Goal: Find specific page/section: Find specific page/section

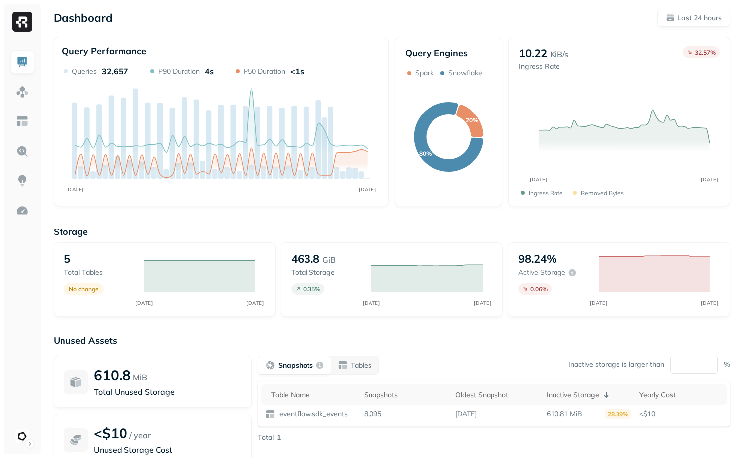
scroll to position [94, 0]
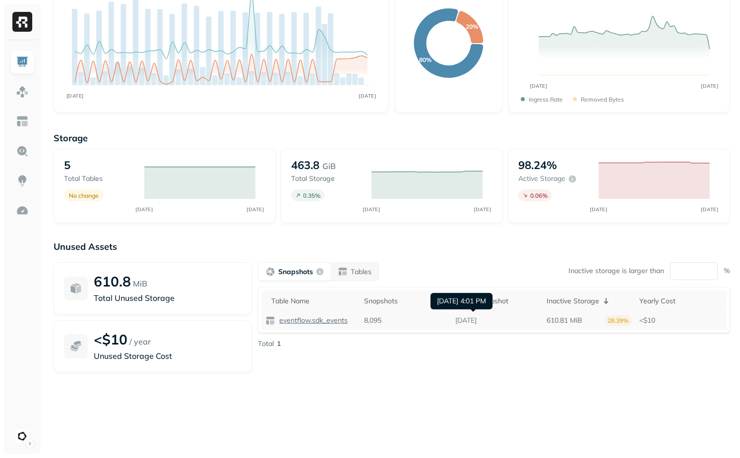
click at [460, 317] on p "[DATE]" at bounding box center [465, 320] width 21 height 9
drag, startPoint x: 460, startPoint y: 317, endPoint x: 505, endPoint y: 318, distance: 45.2
click at [505, 318] on td "[DATE]" at bounding box center [496, 321] width 91 height 18
click at [496, 347] on div "Total 1" at bounding box center [494, 343] width 472 height 9
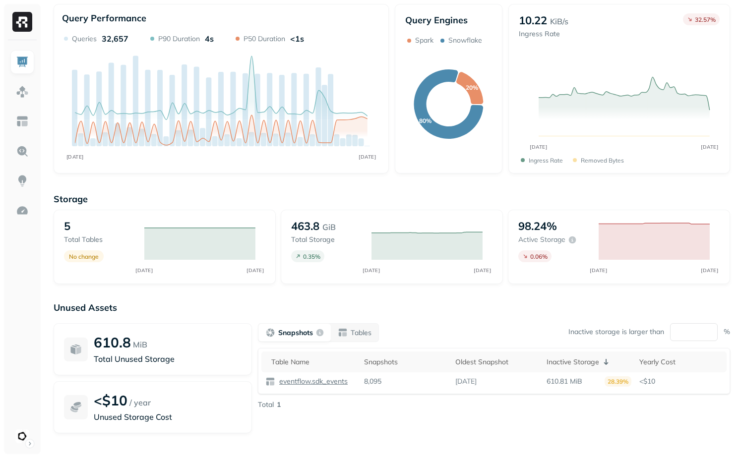
scroll to position [0, 0]
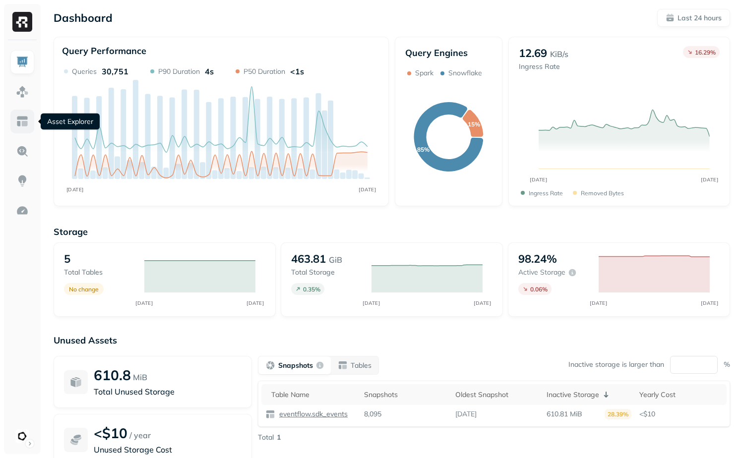
click at [24, 121] on img at bounding box center [22, 121] width 13 height 13
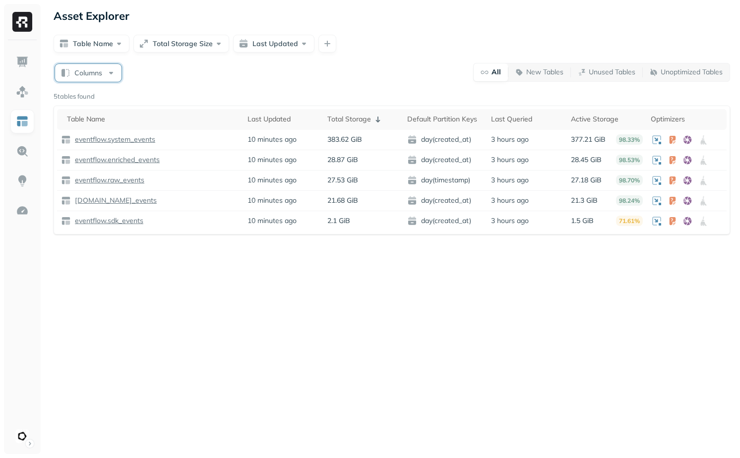
click at [88, 72] on button "Columns" at bounding box center [88, 73] width 66 height 18
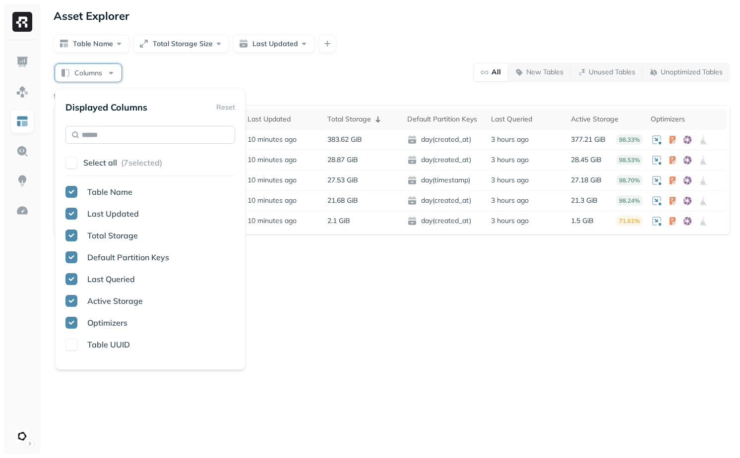
click at [165, 137] on input "text" at bounding box center [150, 135] width 170 height 18
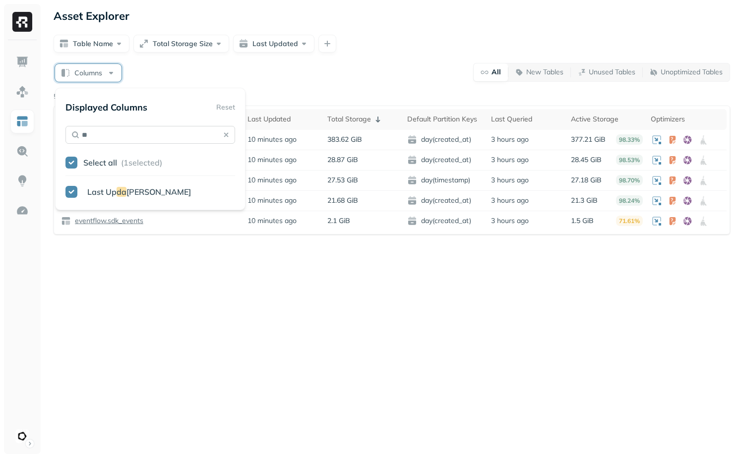
type input "*"
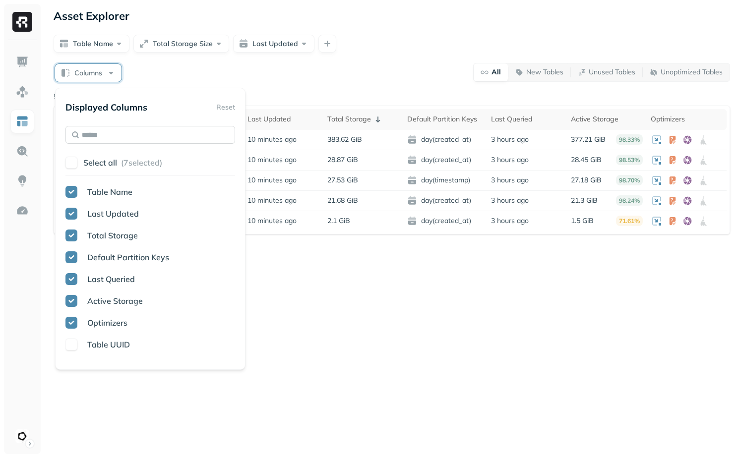
type input "*"
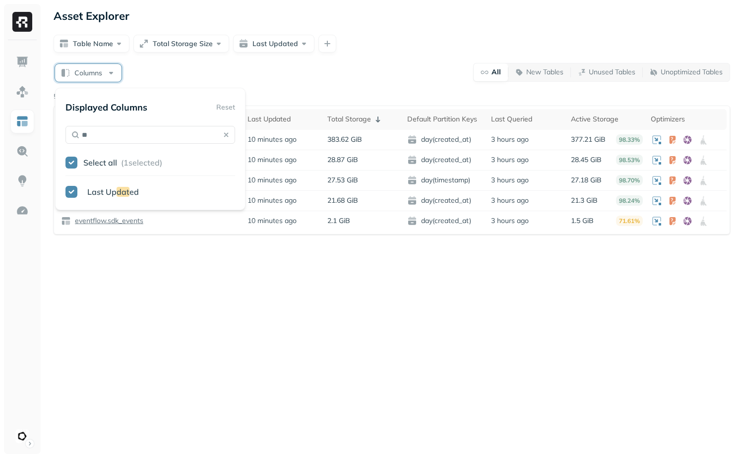
type input "*"
type input "****"
